Goal: Register for event/course

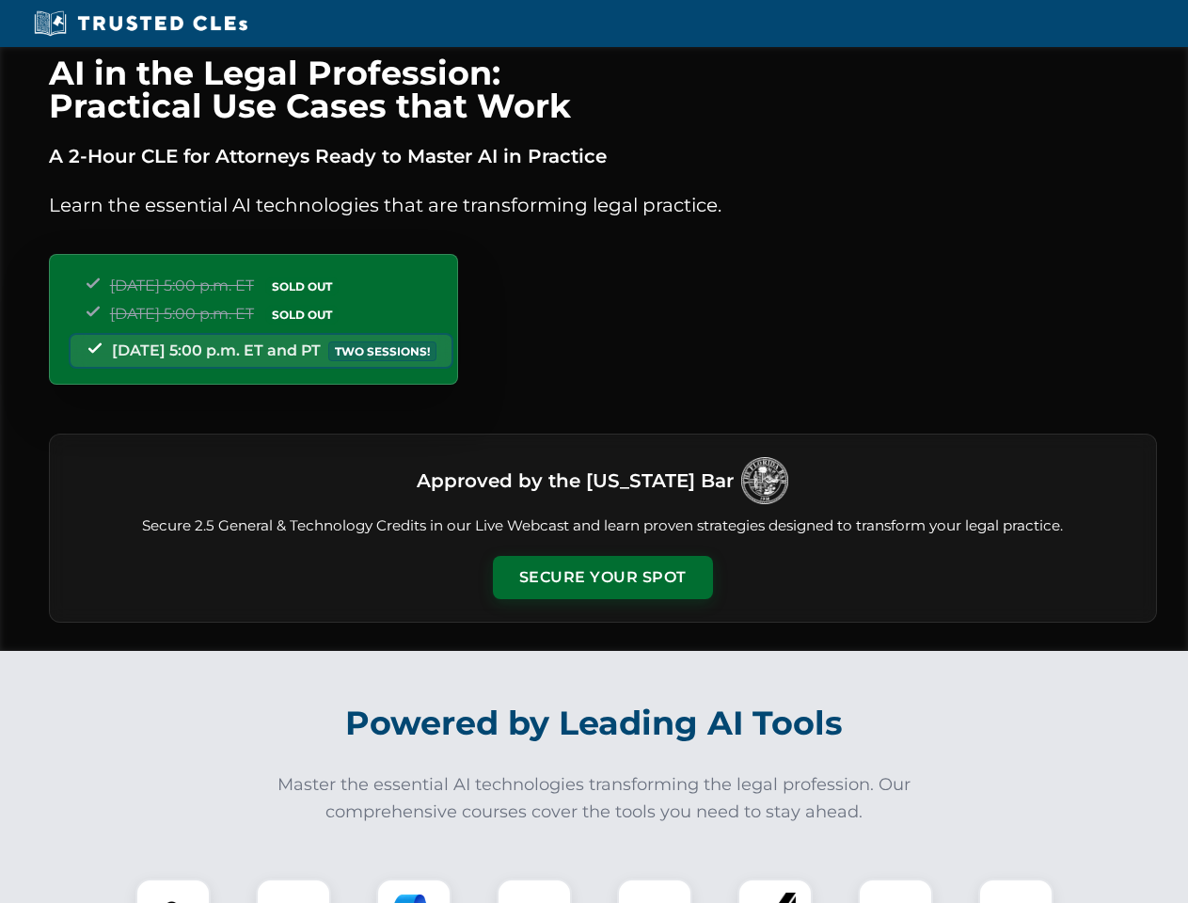
click at [602, 578] on button "Secure Your Spot" at bounding box center [603, 577] width 220 height 43
click at [173, 891] on img at bounding box center [173, 916] width 55 height 55
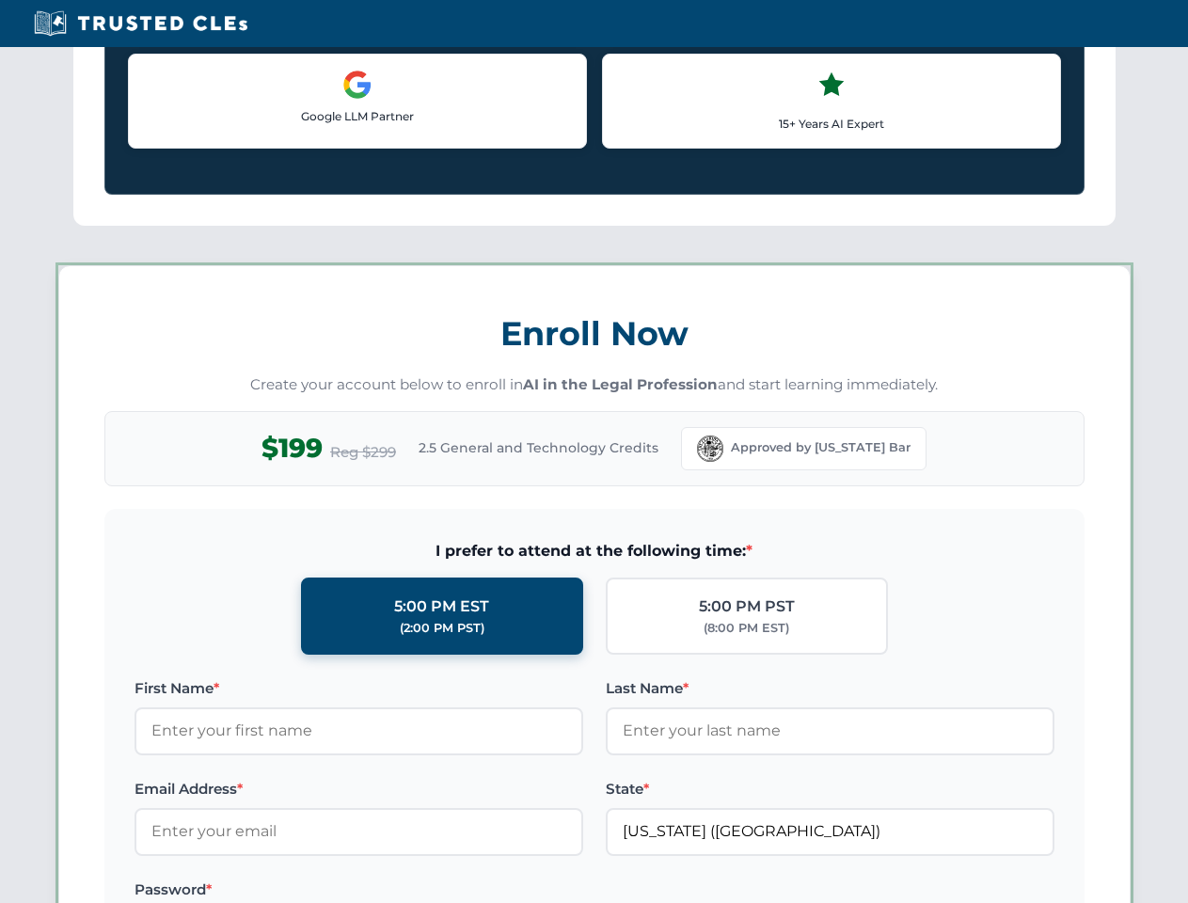
click at [414, 891] on label "Password *" at bounding box center [359, 890] width 449 height 23
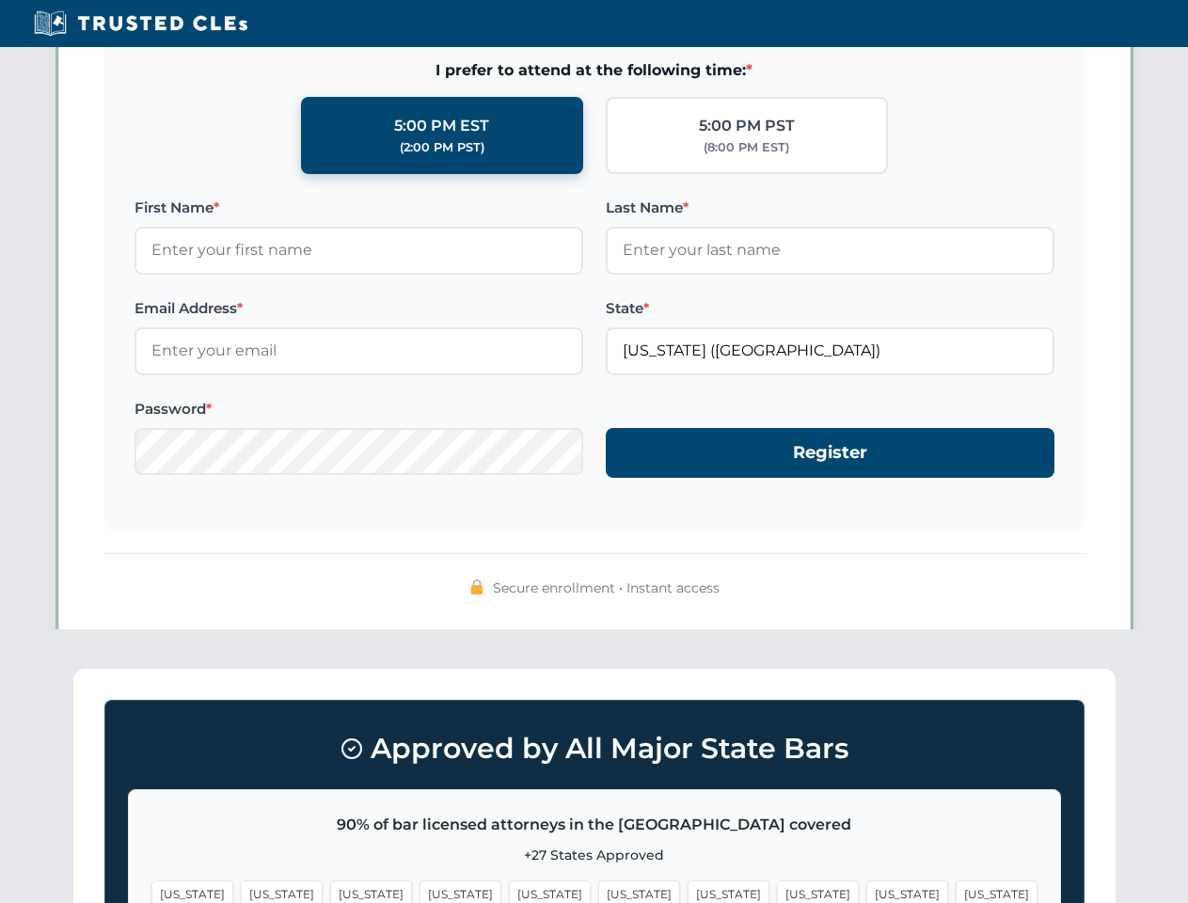
click at [867, 891] on span "[US_STATE]" at bounding box center [908, 894] width 82 height 27
